Goal: Information Seeking & Learning: Learn about a topic

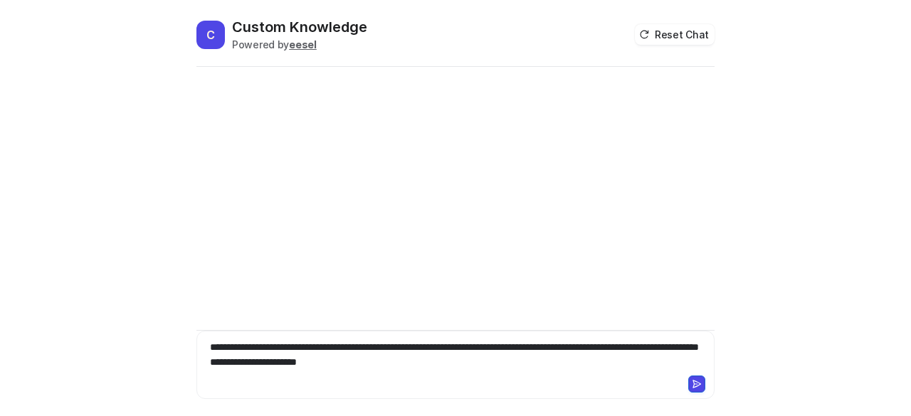
click at [693, 380] on icon at bounding box center [697, 384] width 10 height 10
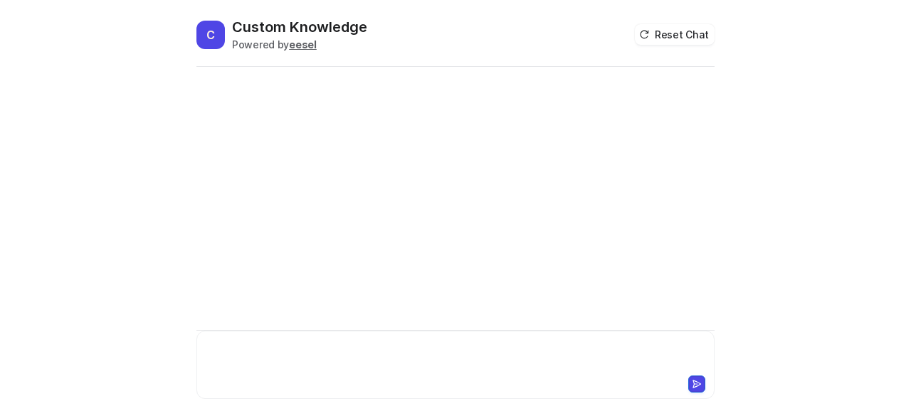
click at [477, 362] on div at bounding box center [456, 356] width 512 height 33
paste div
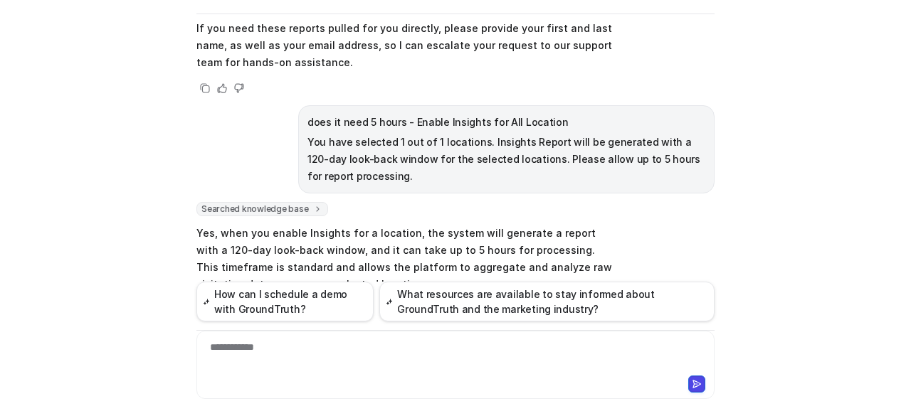
scroll to position [431, 0]
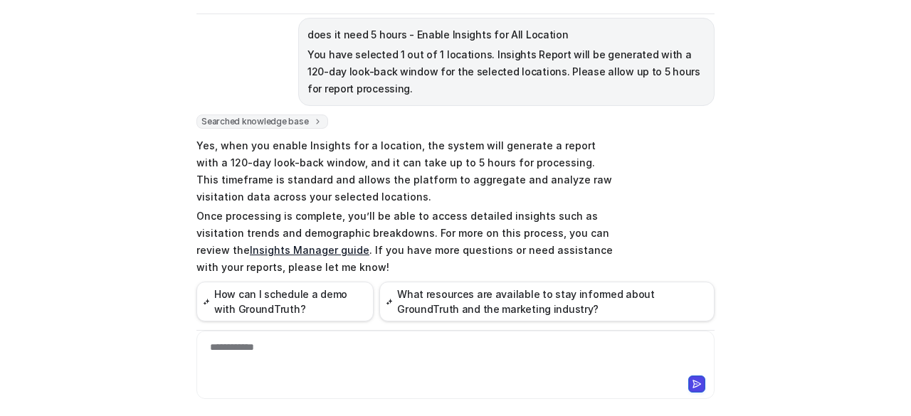
click at [50, 241] on div "C Custom Knowledge Powered by eesel Reset Chat Hi Team! would somebody be able …" at bounding box center [455, 208] width 911 height 416
click at [382, 373] on div at bounding box center [455, 383] width 511 height 20
click at [357, 351] on div "**********" at bounding box center [456, 356] width 512 height 33
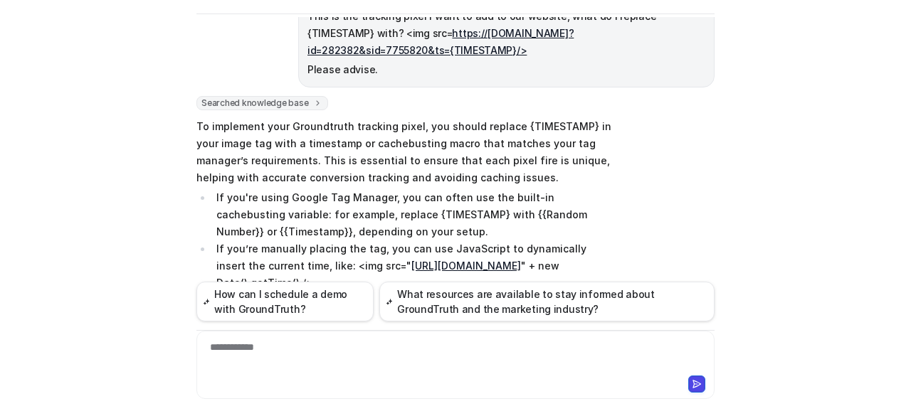
scroll to position [907, 0]
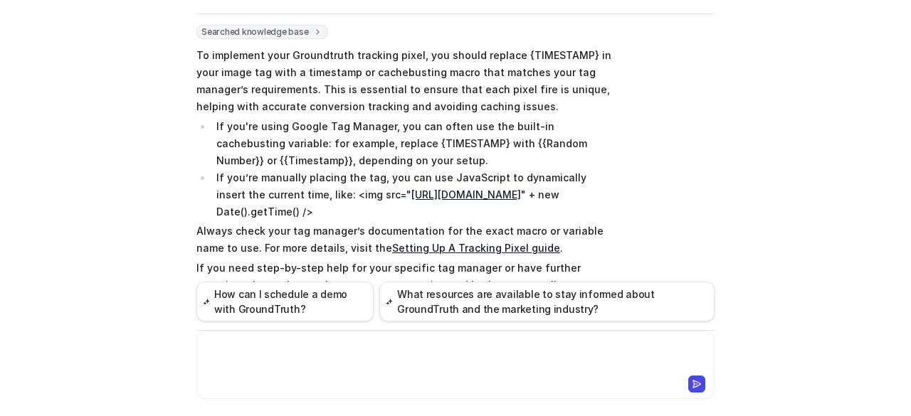
click at [470, 242] on link "Setting Up A Tracking Pixel guide" at bounding box center [476, 248] width 168 height 12
click at [394, 365] on div "**********" at bounding box center [456, 356] width 512 height 33
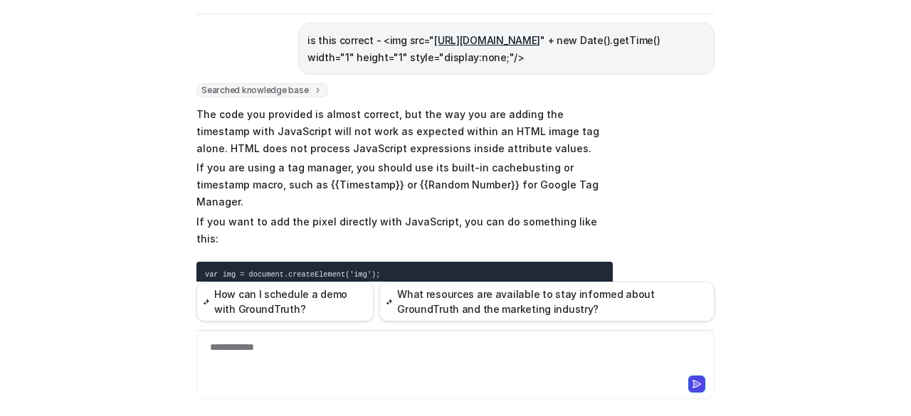
scroll to position [1259, 0]
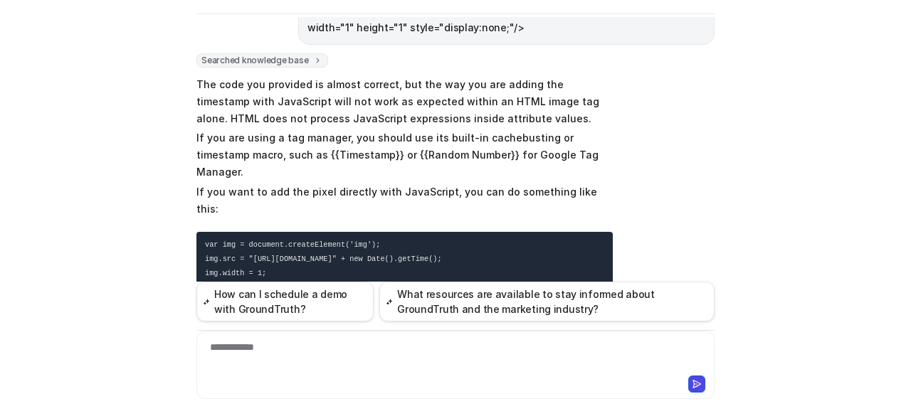
drag, startPoint x: 344, startPoint y: 209, endPoint x: 271, endPoint y: 192, distance: 75.3
click at [271, 232] on pre "var img = document.createElement('img'); img.src = "https://p.xad.com?id=282382…" at bounding box center [404, 280] width 416 height 97
click at [331, 232] on pre "var img = document.createElement('img'); img.src = "https://p.xad.com?id=282382…" at bounding box center [404, 280] width 416 height 97
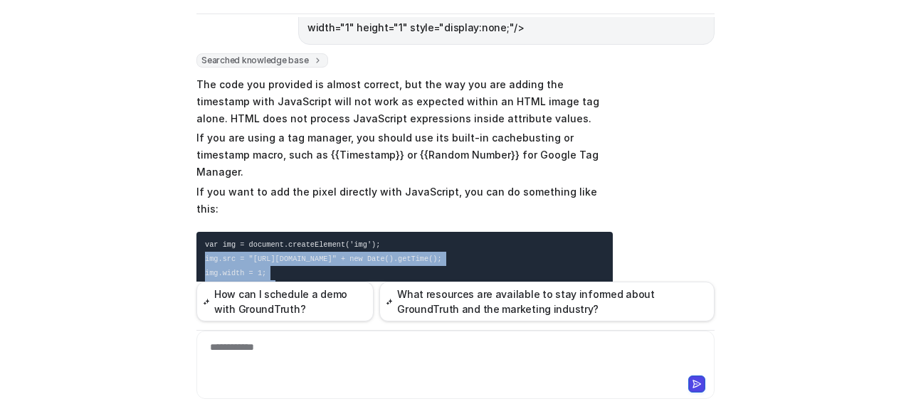
drag, startPoint x: 313, startPoint y: 196, endPoint x: 199, endPoint y: 157, distance: 121.1
click at [199, 232] on pre "var img = document.createElement('img'); img.src = "https://p.xad.com?id=282382…" at bounding box center [404, 280] width 416 height 97
copy code "img.src = "https://p.xad.com?id=282382&sid=7755820&ts=" + new Date().getTime();…"
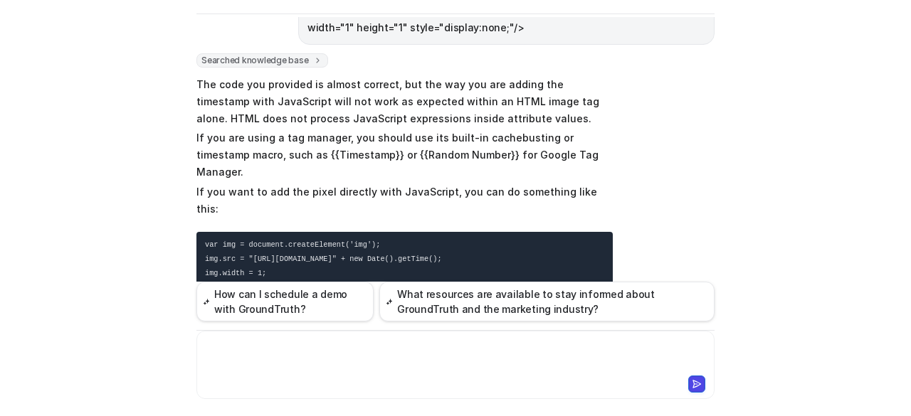
click at [324, 358] on div at bounding box center [456, 356] width 512 height 33
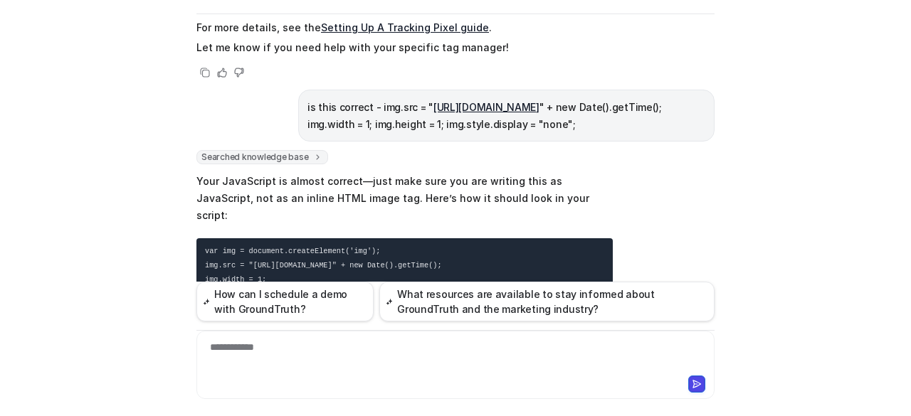
scroll to position [1605, 0]
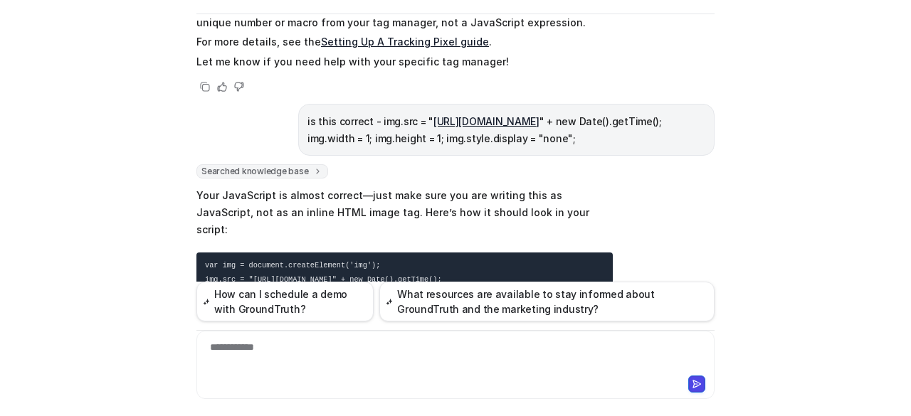
click at [362, 345] on div "**********" at bounding box center [456, 356] width 512 height 33
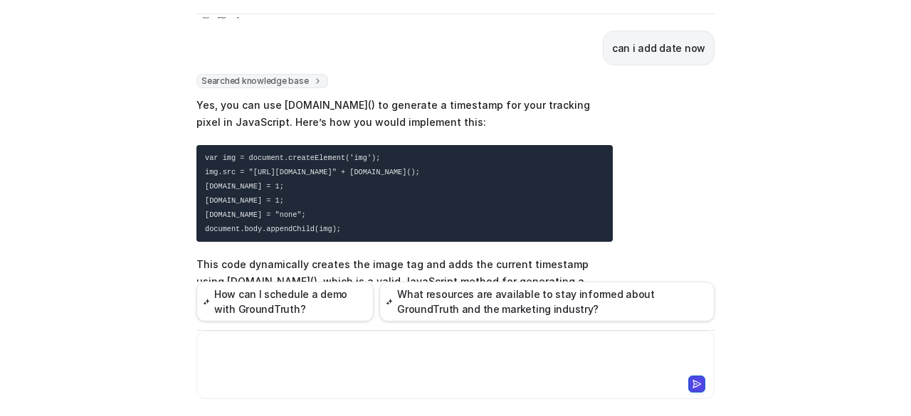
scroll to position [2042, 0]
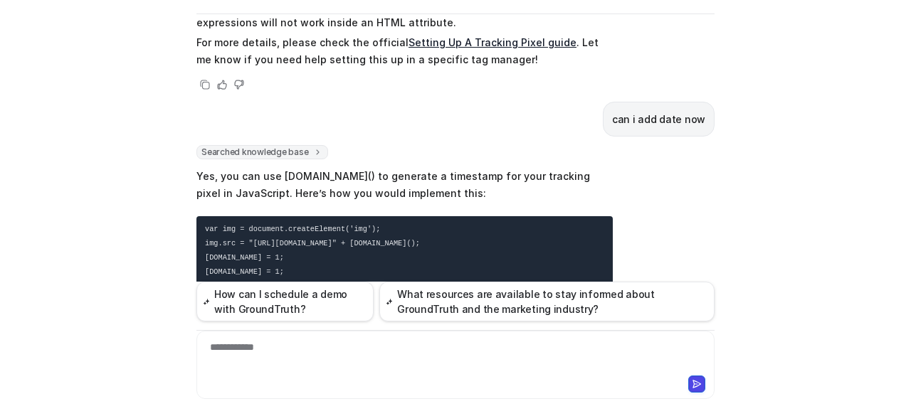
drag, startPoint x: 199, startPoint y: 107, endPoint x: 356, endPoint y: 187, distance: 175.4
click at [356, 216] on pre "var img = document.createElement('img'); img.src = "https://p.xad.com?id=282382…" at bounding box center [404, 264] width 416 height 97
copy code "var img = document.createElement('img'); img.src = "https://p.xad.com?id=282382…"
click at [408, 374] on div at bounding box center [455, 383] width 511 height 20
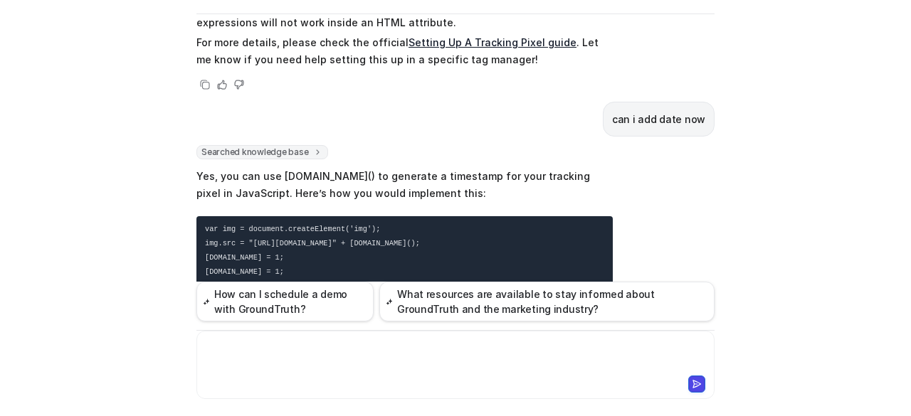
click at [397, 350] on div at bounding box center [456, 356] width 512 height 33
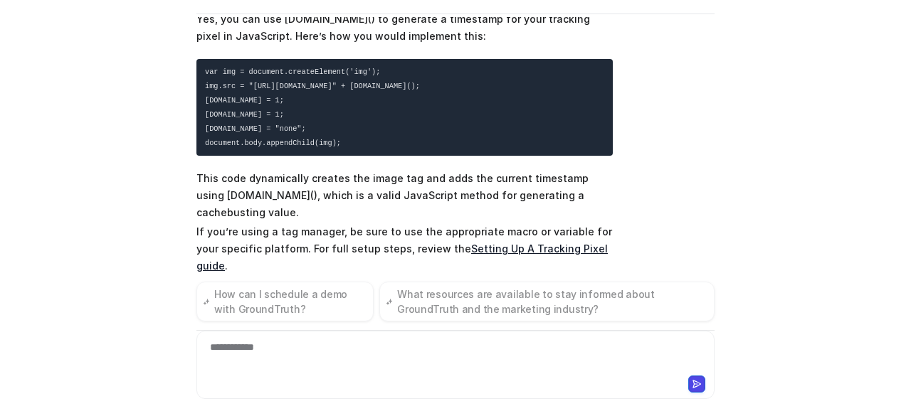
scroll to position [2205, 0]
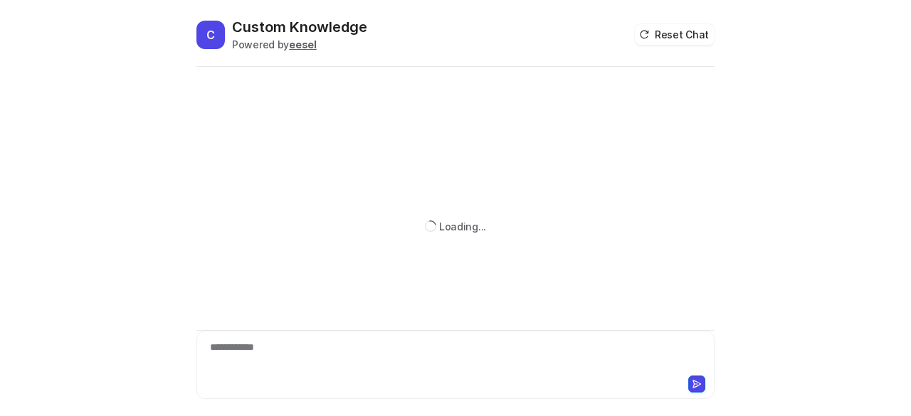
click at [334, 342] on div "**********" at bounding box center [456, 356] width 512 height 33
paste div
click at [382, 354] on div at bounding box center [456, 356] width 512 height 33
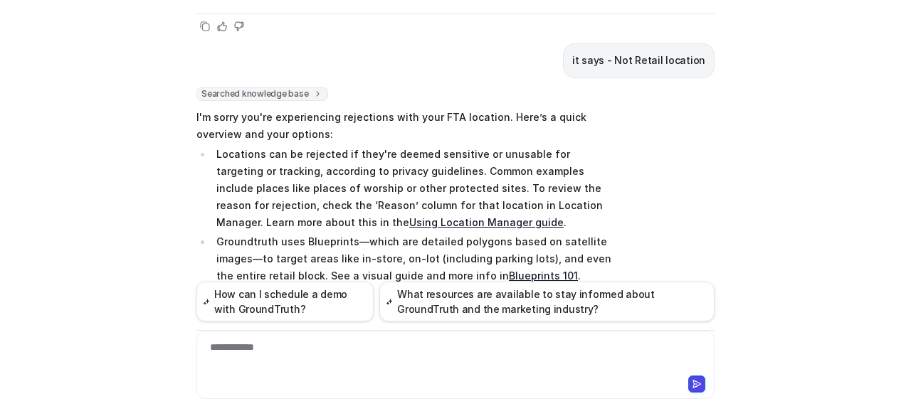
scroll to position [7499, 0]
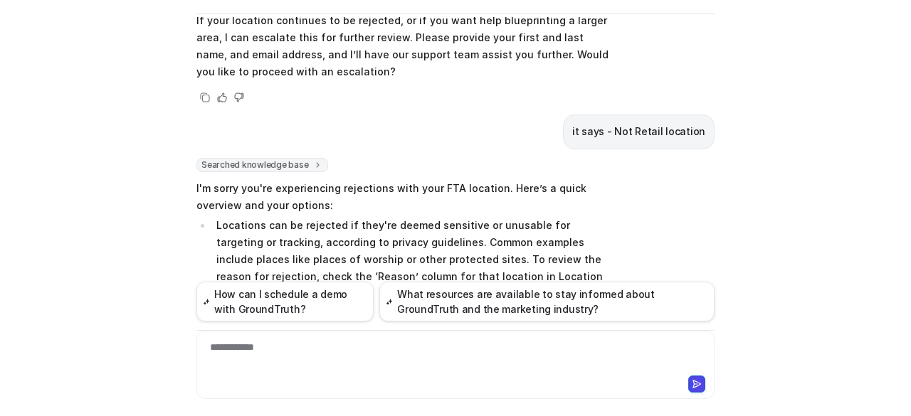
drag, startPoint x: 408, startPoint y: 56, endPoint x: 308, endPoint y: 187, distance: 164.5
copy li "you can request a custom blueprint (for the whole plaza or parking lot). To req…"
click at [397, 366] on div at bounding box center [456, 356] width 512 height 33
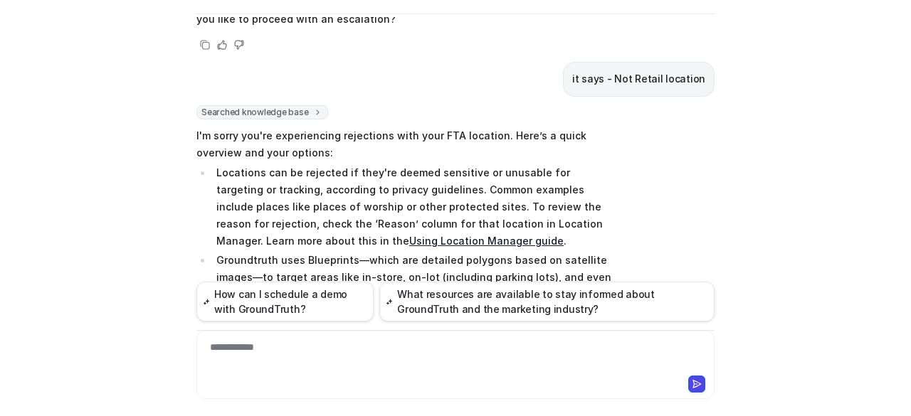
scroll to position [7519, 0]
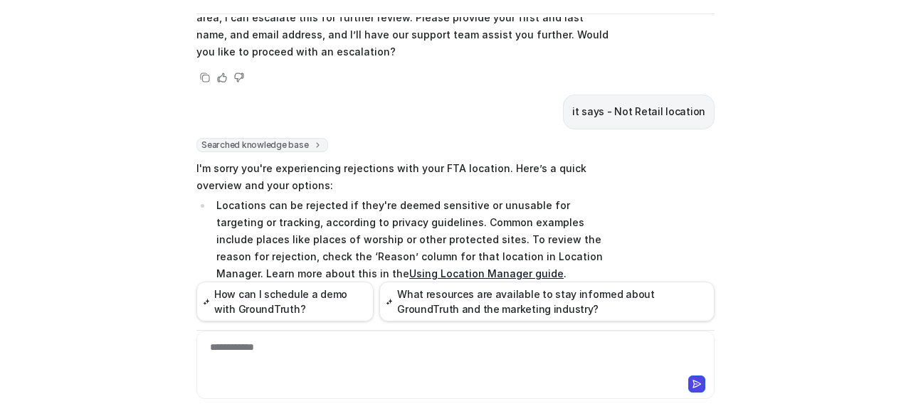
drag, startPoint x: 312, startPoint y: 155, endPoint x: 535, endPoint y: 155, distance: 223.5
copy li "Full details are in the Custom Blueprint article ."
click at [421, 360] on div "**********" at bounding box center [456, 356] width 512 height 33
